Goal: Task Accomplishment & Management: Manage account settings

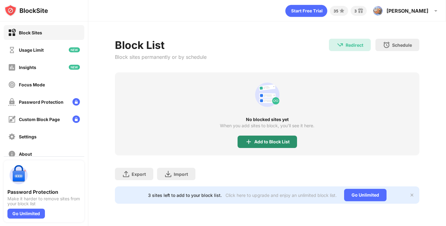
click at [256, 141] on div "Add to Block List" at bounding box center [271, 141] width 35 height 5
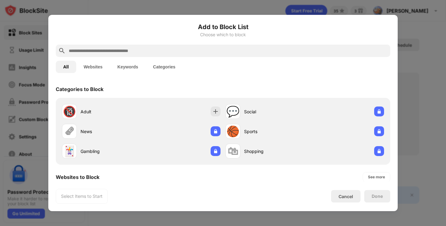
click at [94, 70] on button "Websites" at bounding box center [93, 67] width 34 height 12
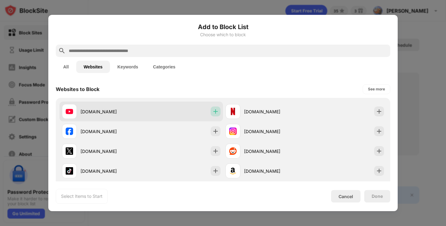
click at [215, 112] on img at bounding box center [215, 111] width 6 height 6
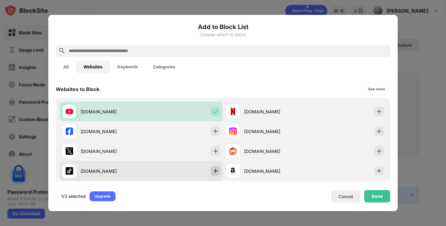
click at [214, 170] on img at bounding box center [215, 171] width 6 height 6
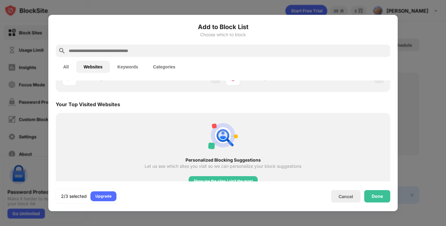
scroll to position [124, 0]
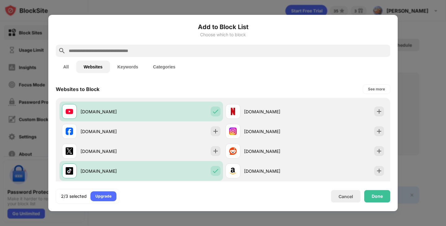
click at [98, 54] on input "text" at bounding box center [227, 50] width 319 height 7
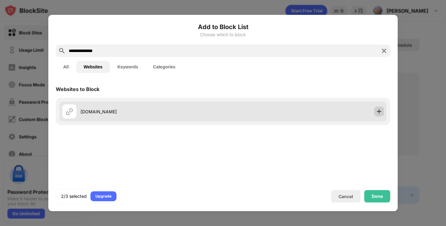
type input "**********"
click at [375, 113] on div at bounding box center [379, 111] width 10 height 10
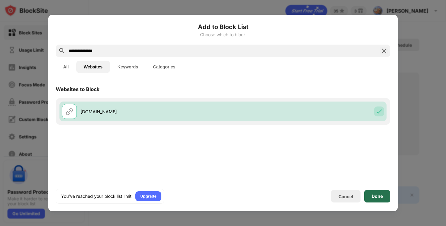
click at [377, 196] on div "Done" at bounding box center [376, 196] width 11 height 5
